Goal: Task Accomplishment & Management: Use online tool/utility

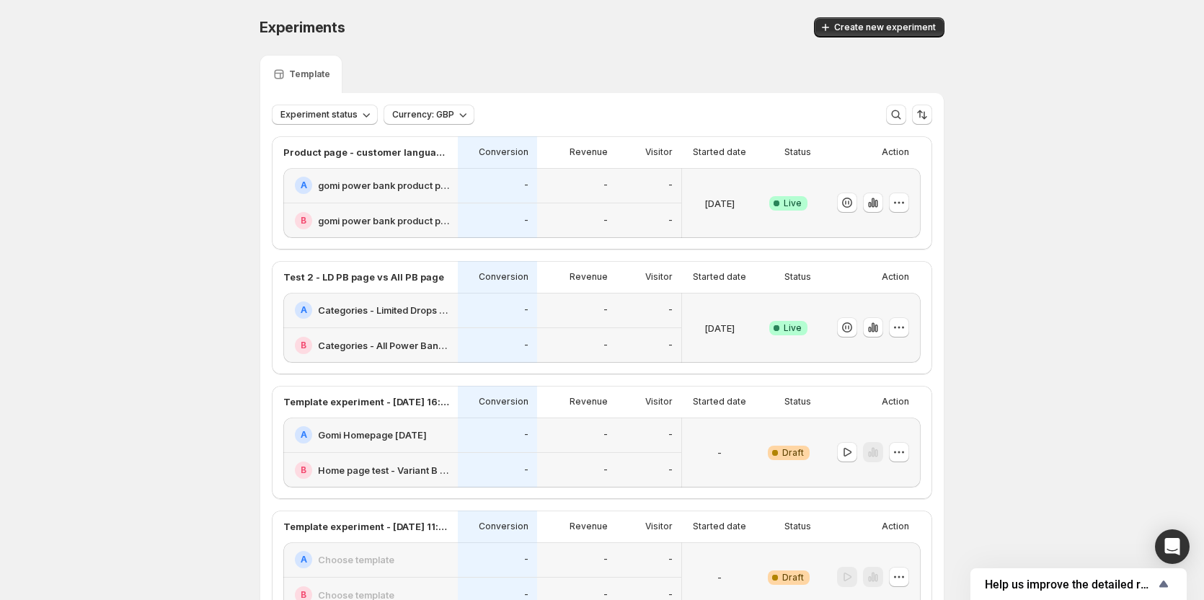
click at [750, 283] on div "Started date" at bounding box center [719, 277] width 64 height 14
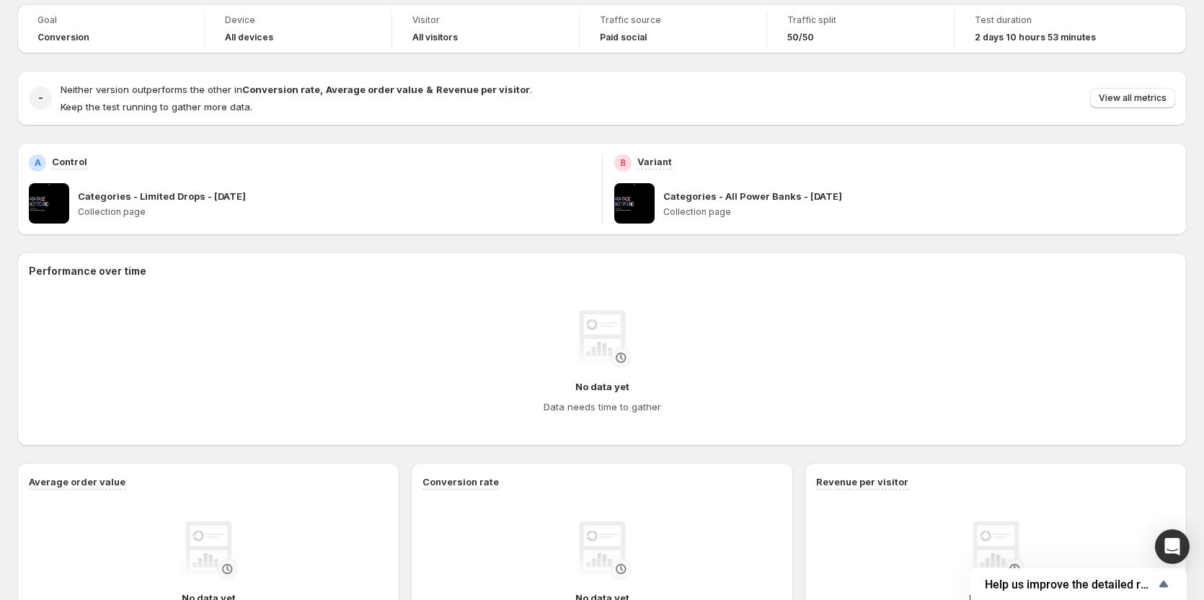
scroll to position [118, 0]
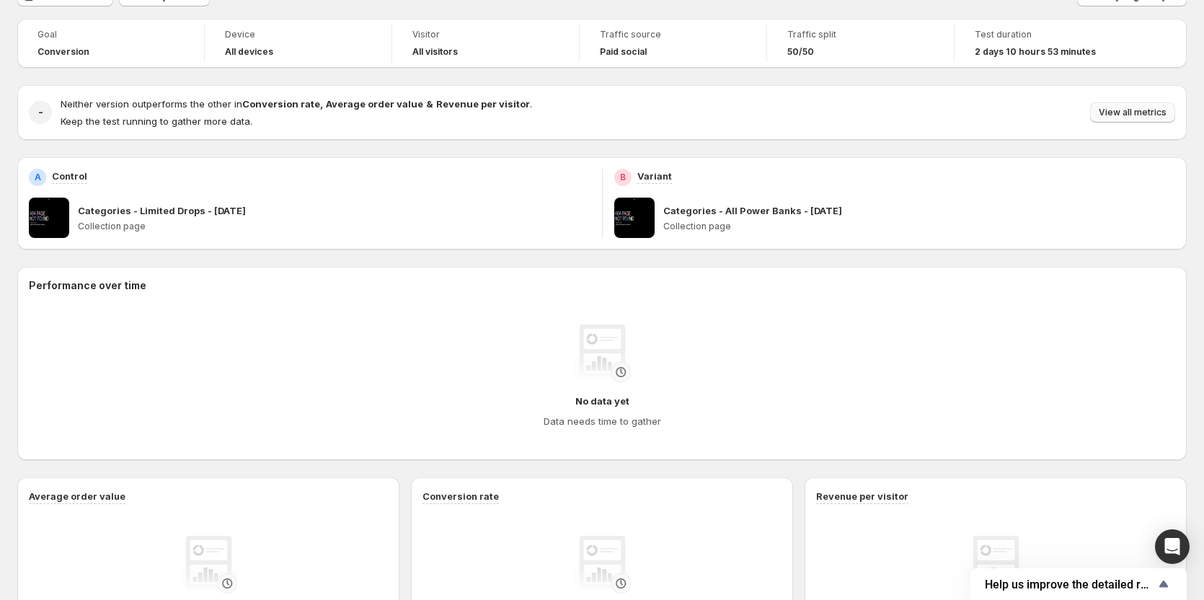
click at [1146, 112] on span "View all metrics" at bounding box center [1133, 113] width 68 height 12
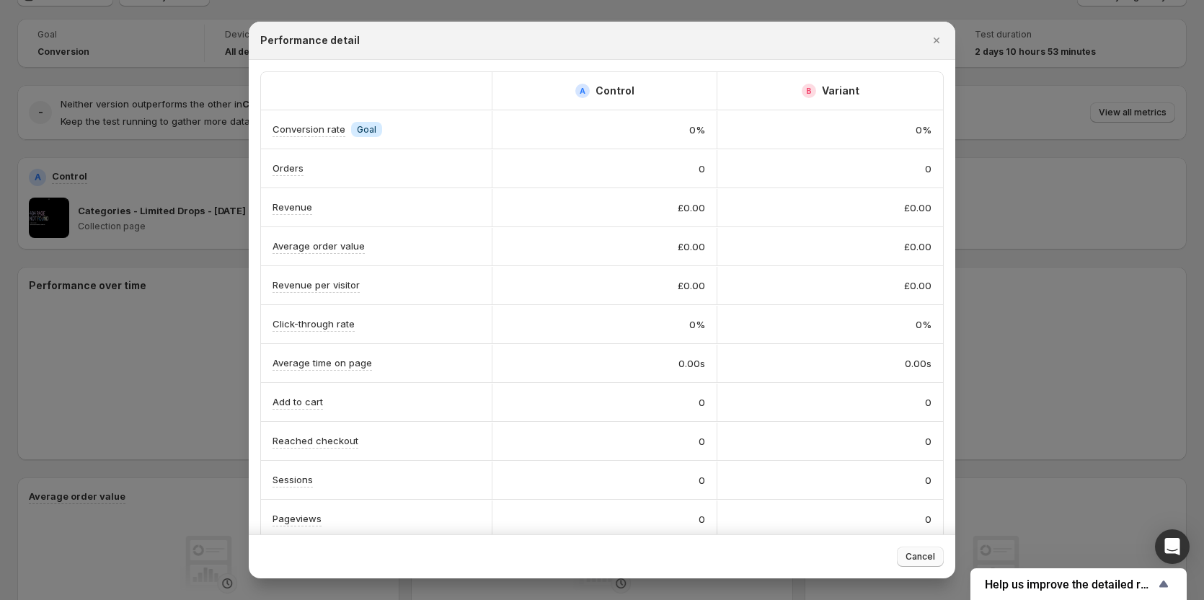
click at [911, 549] on button "Cancel" at bounding box center [920, 556] width 47 height 20
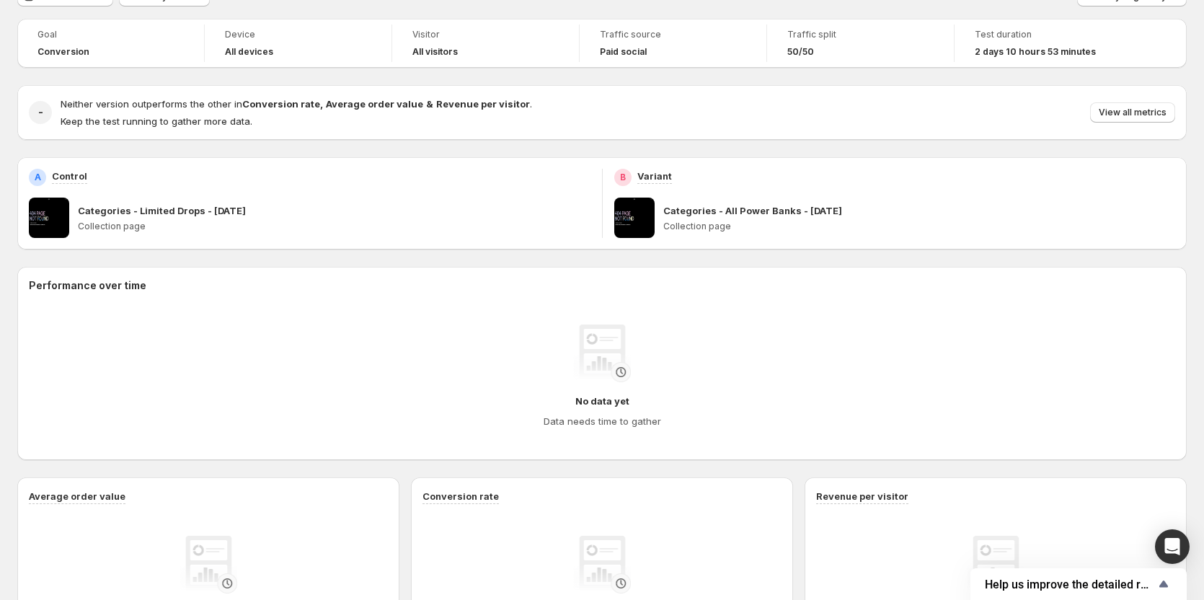
scroll to position [0, 0]
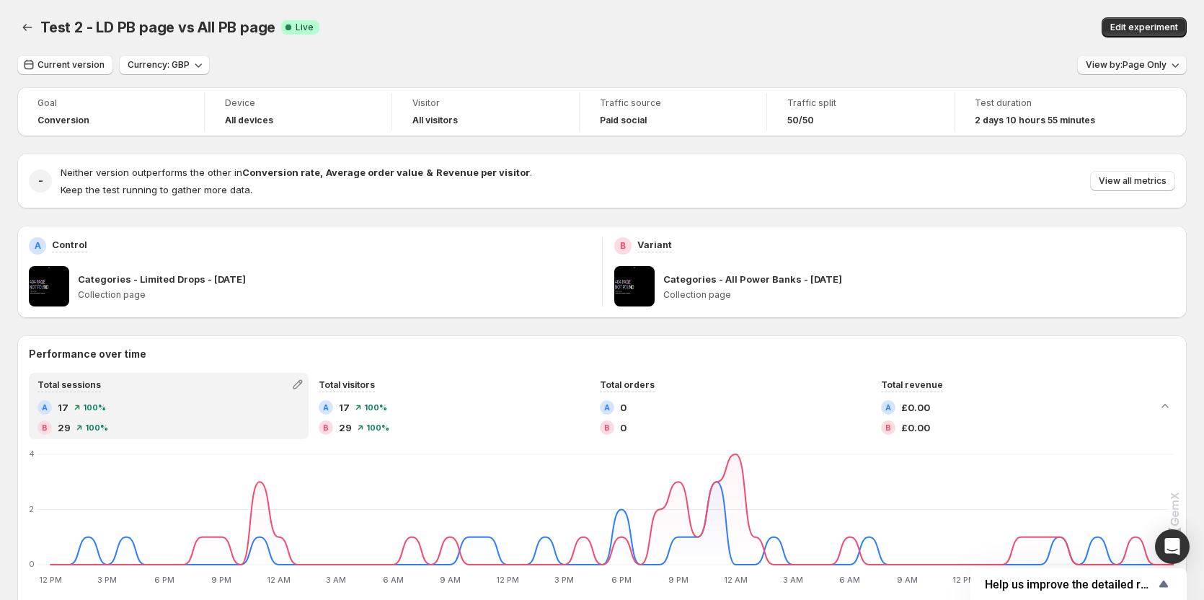
click at [1146, 63] on span "View by: Page Only" at bounding box center [1126, 65] width 81 height 12
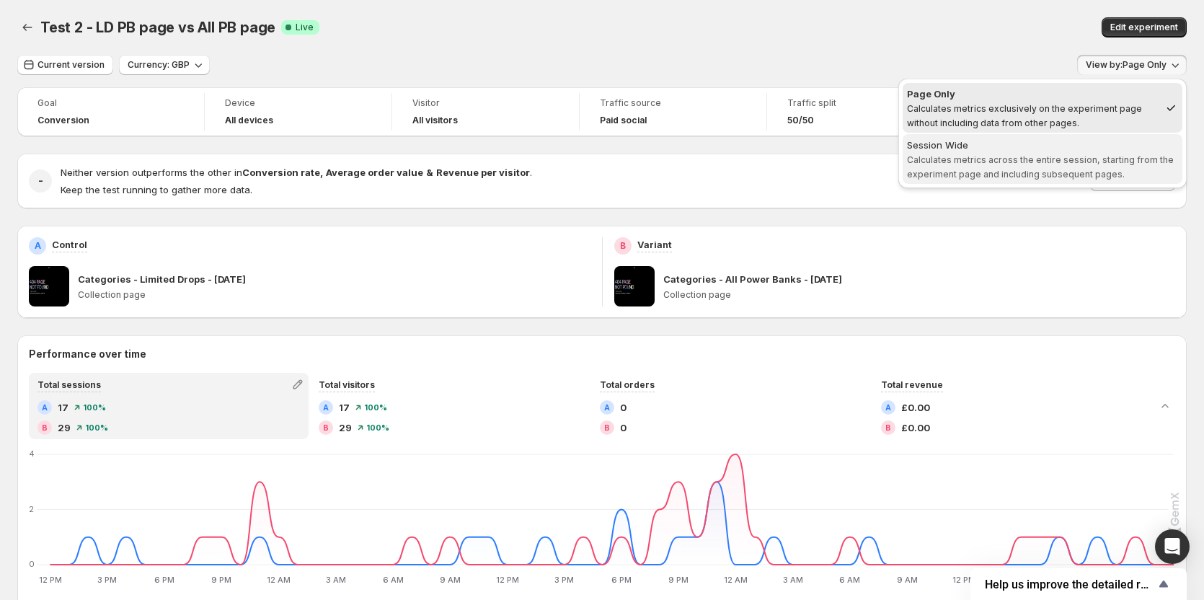
click at [1058, 161] on span "Calculates metrics across the entire session, starting from the experiment page…" at bounding box center [1040, 166] width 267 height 25
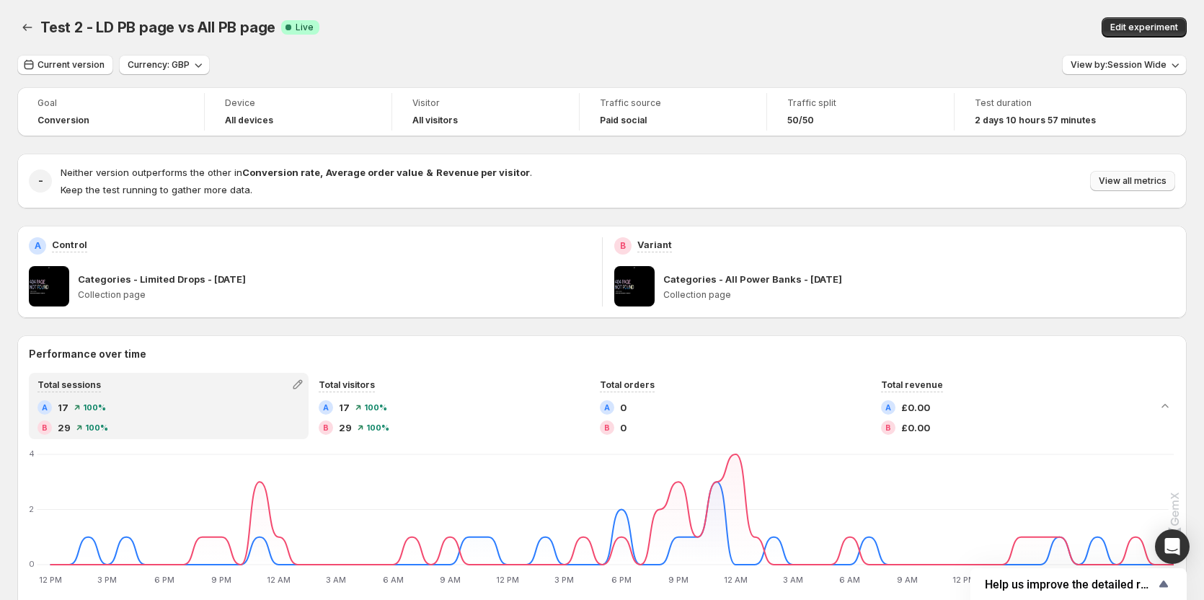
click at [1115, 182] on span "View all metrics" at bounding box center [1133, 181] width 68 height 12
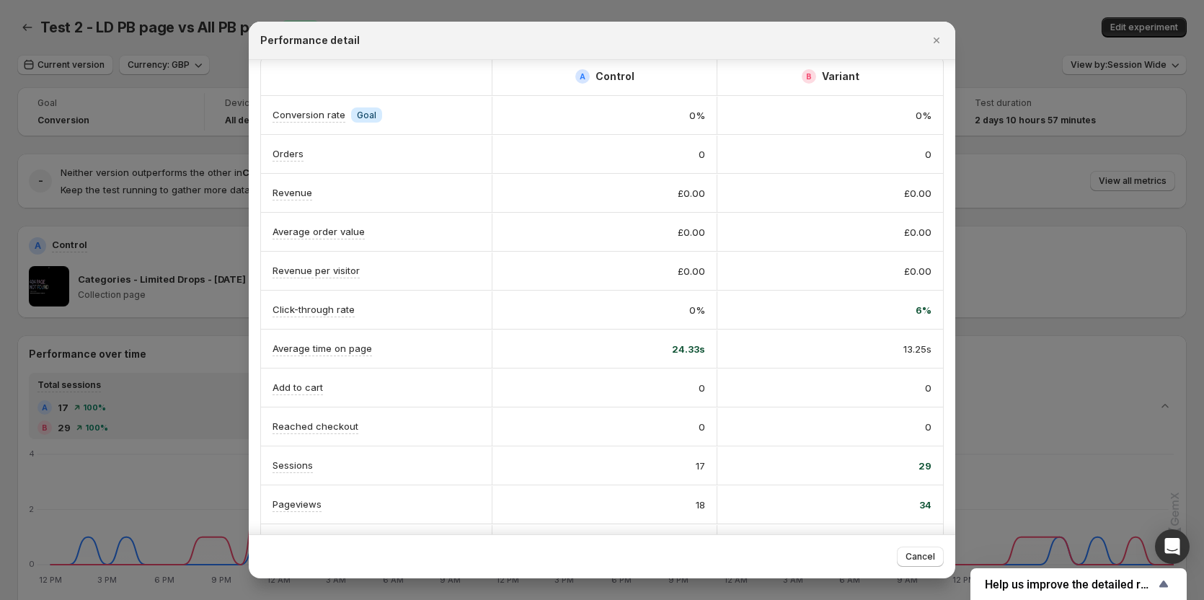
scroll to position [55, 0]
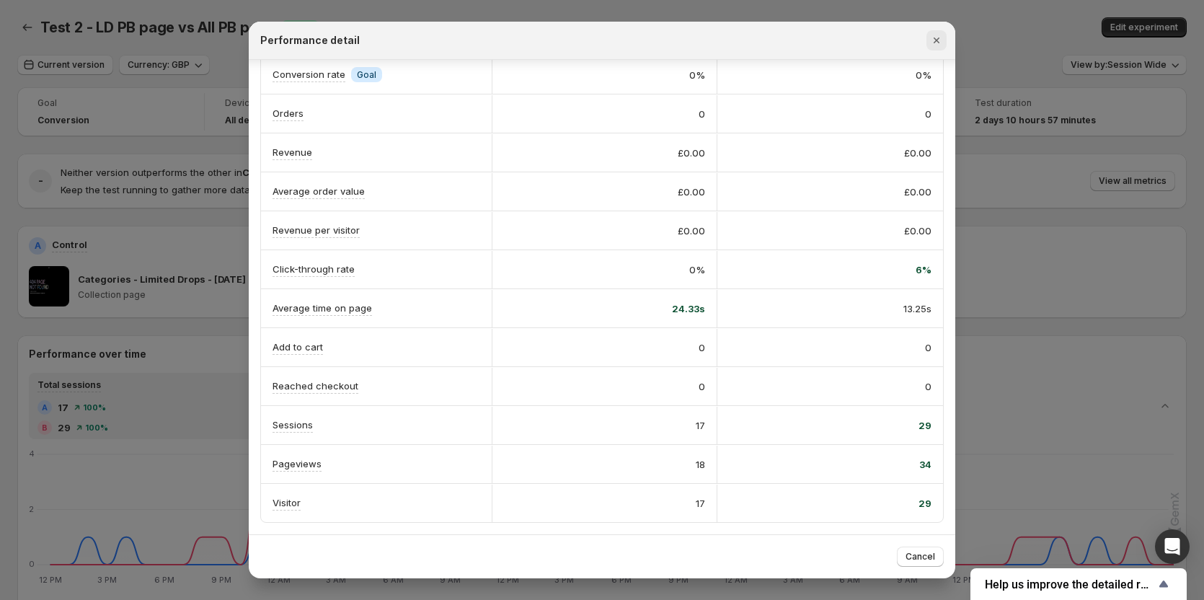
click at [938, 40] on icon "Close" at bounding box center [937, 40] width 6 height 6
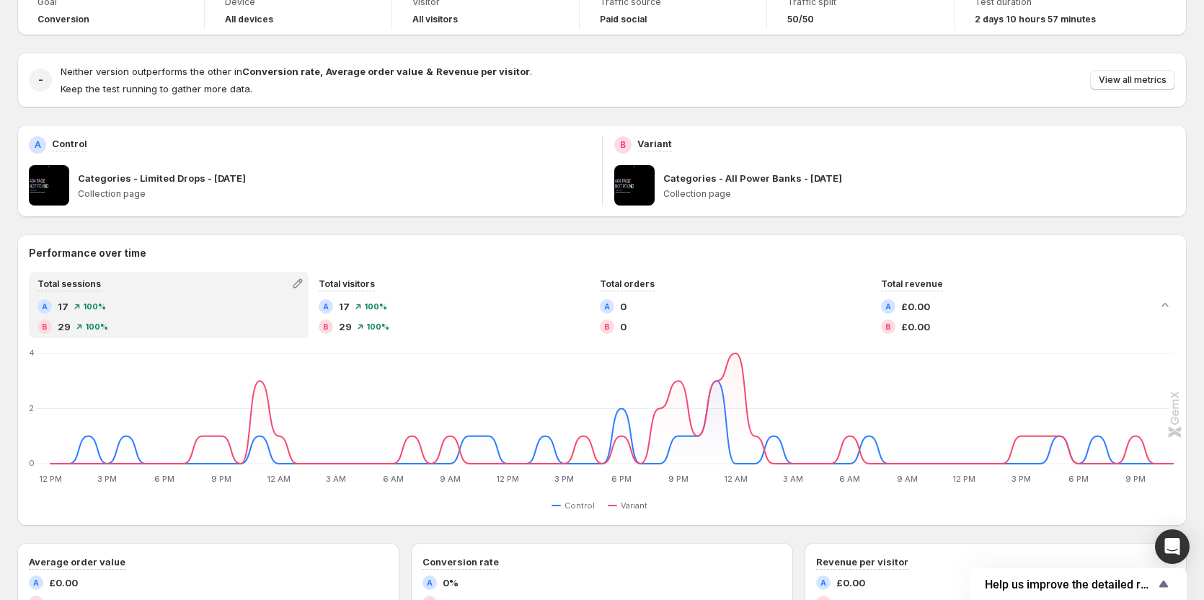
scroll to position [0, 0]
